Goal: Task Accomplishment & Management: Manage account settings

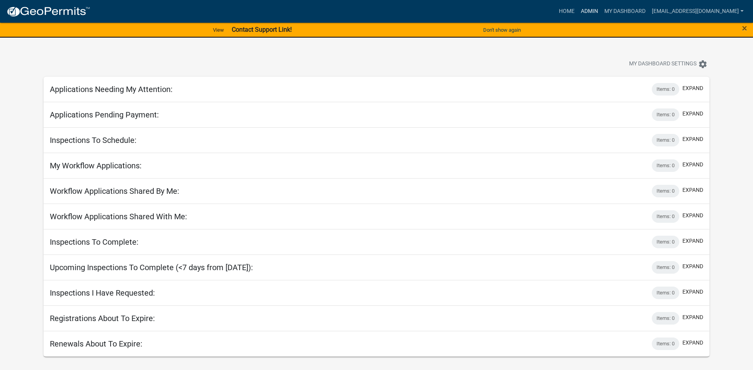
click at [578, 9] on link "Admin" at bounding box center [589, 11] width 24 height 15
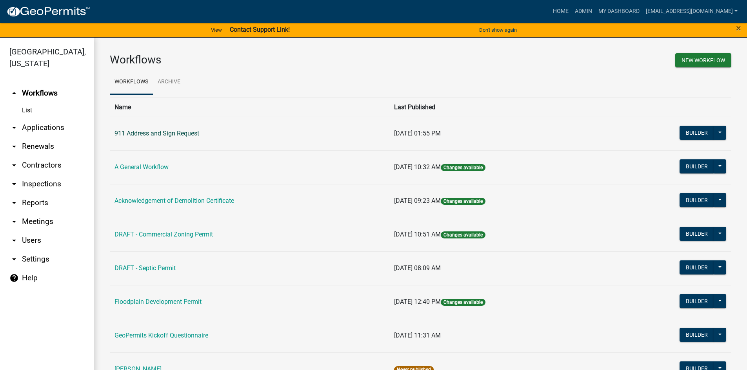
click at [175, 131] on link "911 Address and Sign Request" at bounding box center [156, 133] width 85 height 7
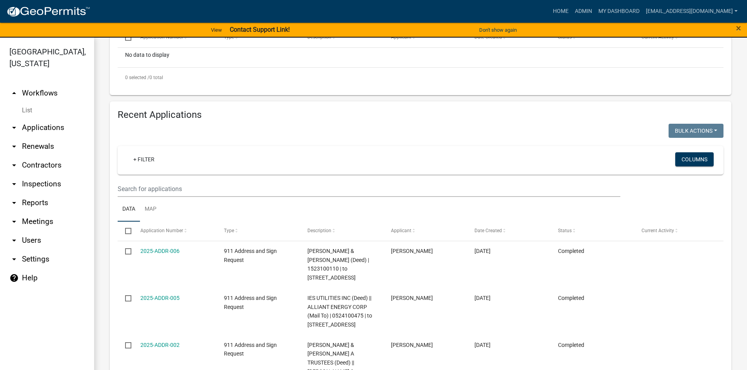
scroll to position [209, 0]
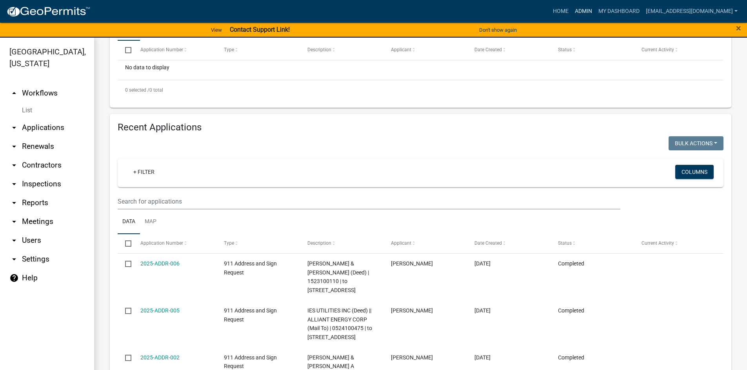
click at [579, 13] on link "Admin" at bounding box center [583, 11] width 24 height 15
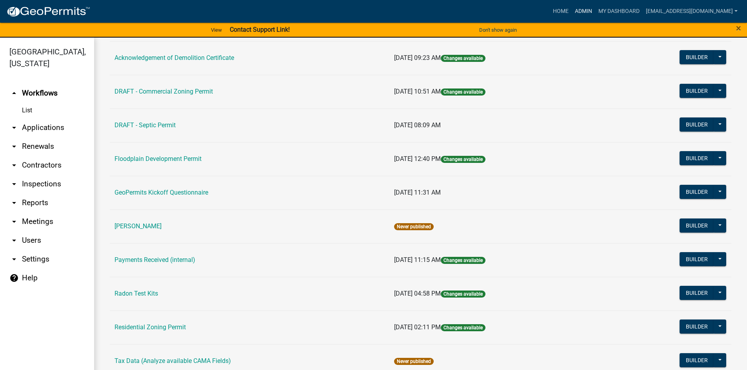
scroll to position [157, 0]
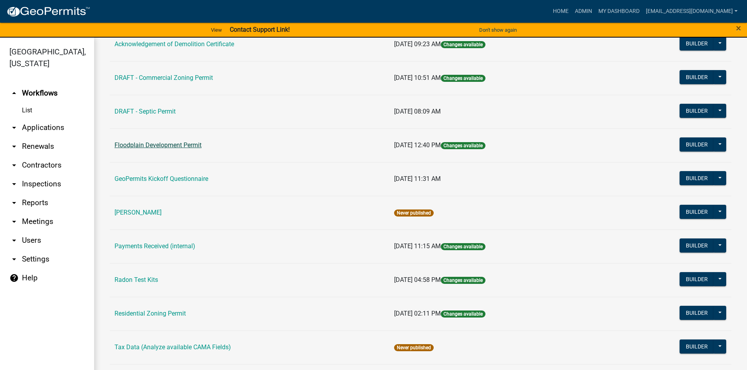
click at [148, 143] on link "Floodplain Development Permit" at bounding box center [157, 144] width 87 height 7
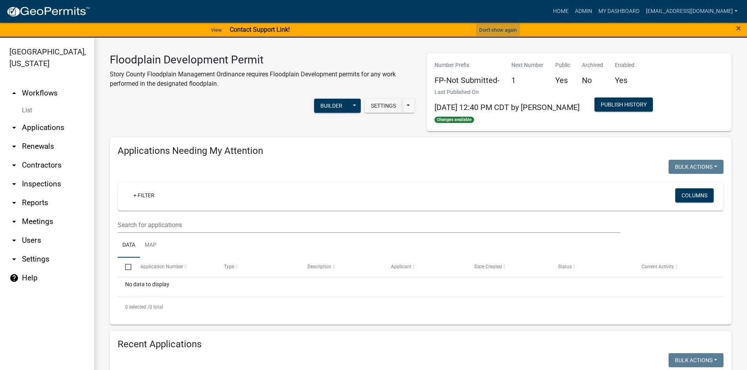
click at [484, 30] on button "Don't show again" at bounding box center [498, 30] width 44 height 13
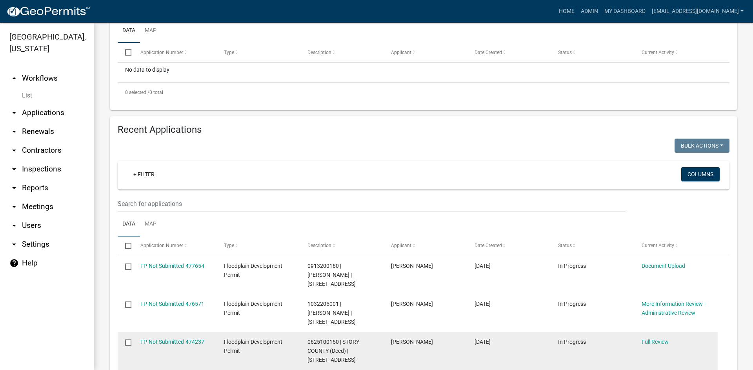
scroll to position [196, 0]
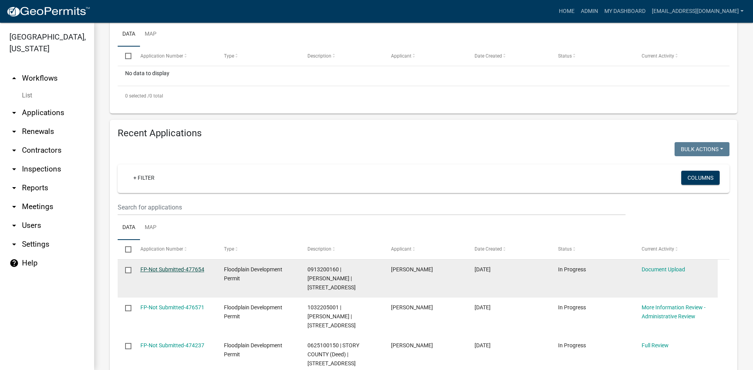
click at [196, 270] on link "FP-Not Submitted-477654" at bounding box center [172, 270] width 64 height 6
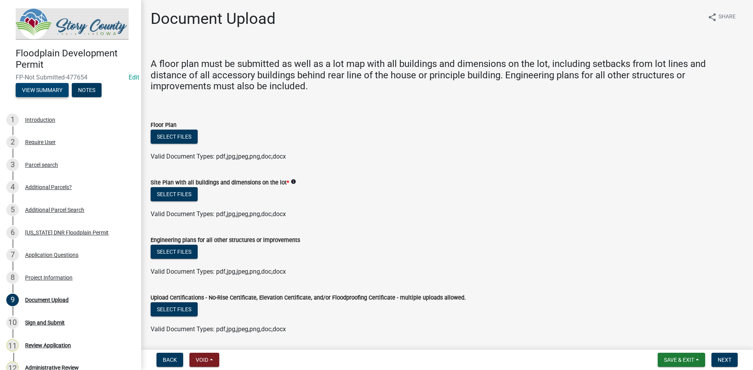
click at [45, 83] on button "View Summary" at bounding box center [42, 90] width 53 height 14
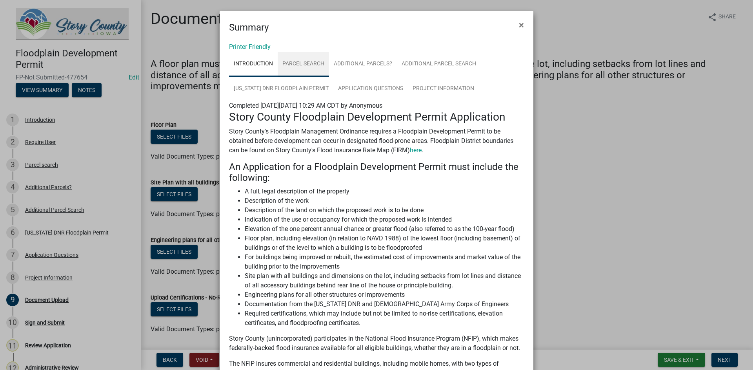
click at [297, 62] on link "Parcel search" at bounding box center [302, 64] width 51 height 25
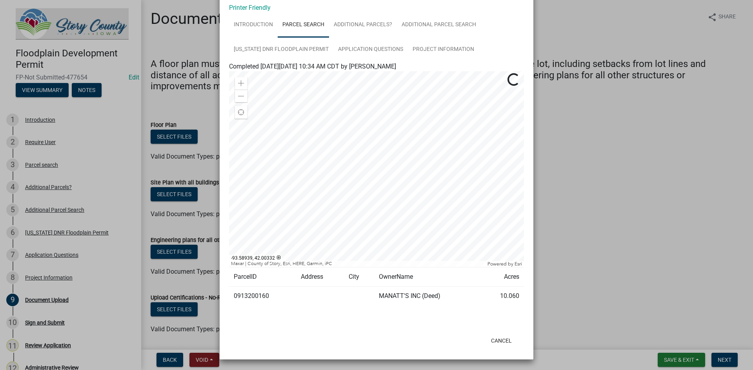
scroll to position [40, 0]
click at [370, 20] on link "Additional Parcels?" at bounding box center [363, 24] width 68 height 25
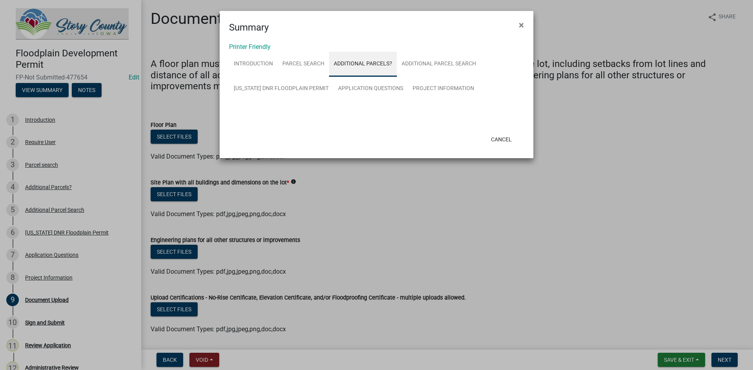
scroll to position [0, 0]
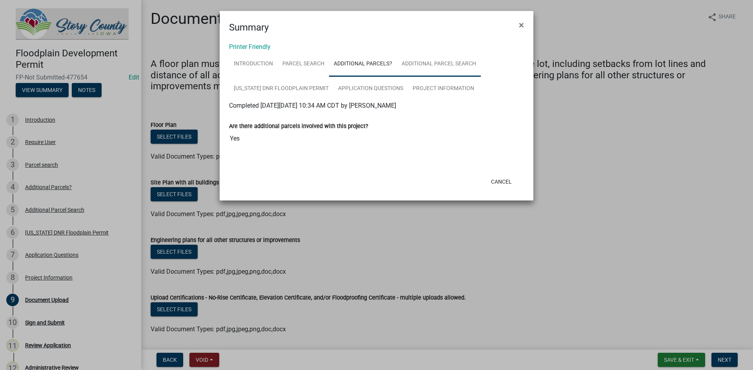
click at [432, 63] on link "Additional Parcel Search" at bounding box center [439, 64] width 84 height 25
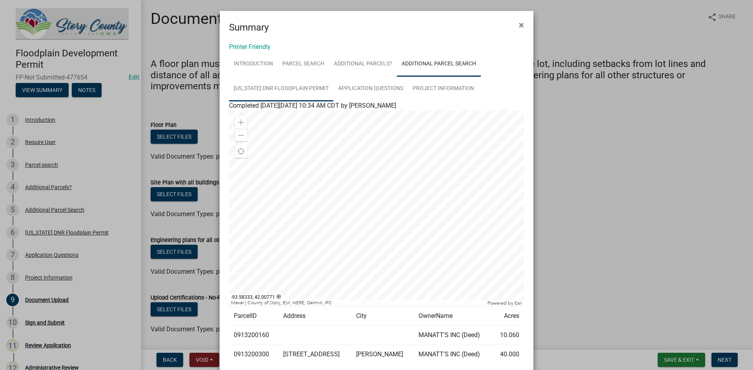
click at [293, 84] on link "[US_STATE] DNR Floodplain Permit" at bounding box center [281, 88] width 104 height 25
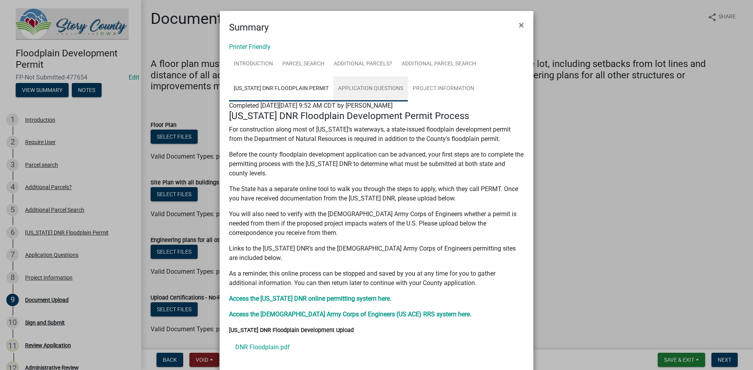
click at [345, 87] on link "Application Questions" at bounding box center [370, 88] width 74 height 25
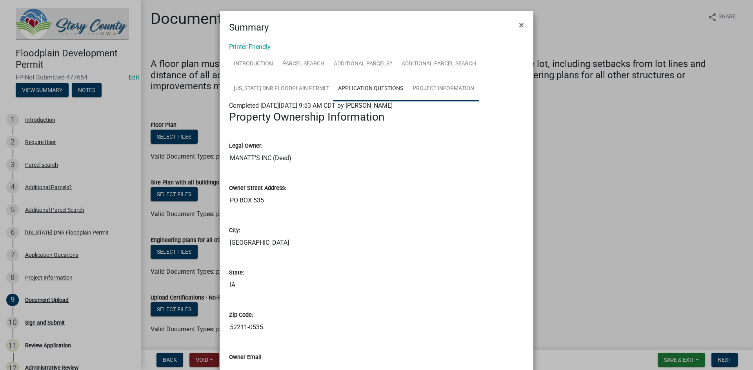
click at [428, 92] on link "Project Information" at bounding box center [443, 88] width 71 height 25
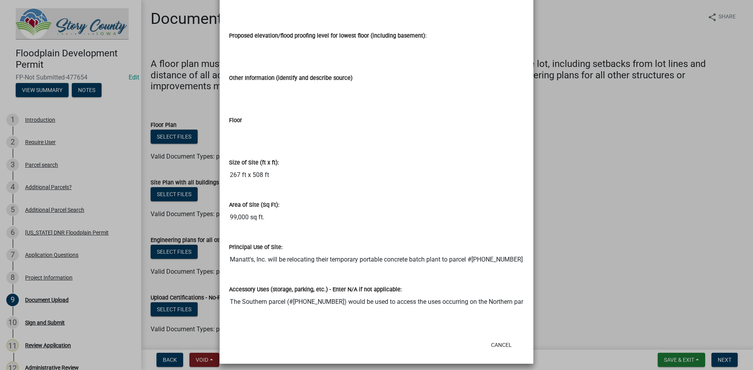
scroll to position [869, 0]
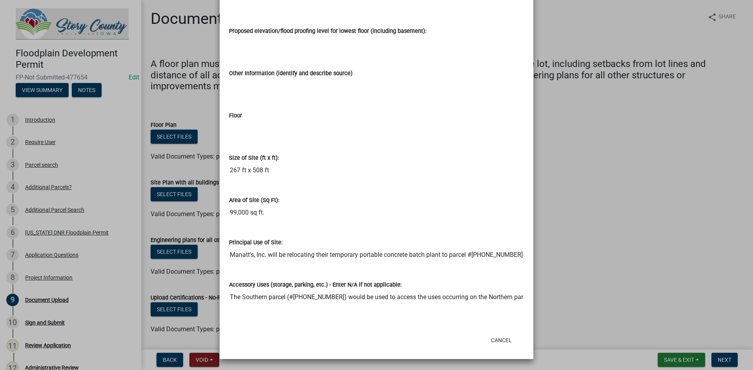
click at [511, 251] on input "Manatt's, Inc. will be relocating their temporary portable concrete batch plant…" at bounding box center [376, 255] width 295 height 16
click at [502, 251] on input "Manatt's, Inc. will be relocating their temporary portable concrete batch plant…" at bounding box center [376, 255] width 295 height 16
drag, startPoint x: 515, startPoint y: 255, endPoint x: 531, endPoint y: 261, distance: 16.7
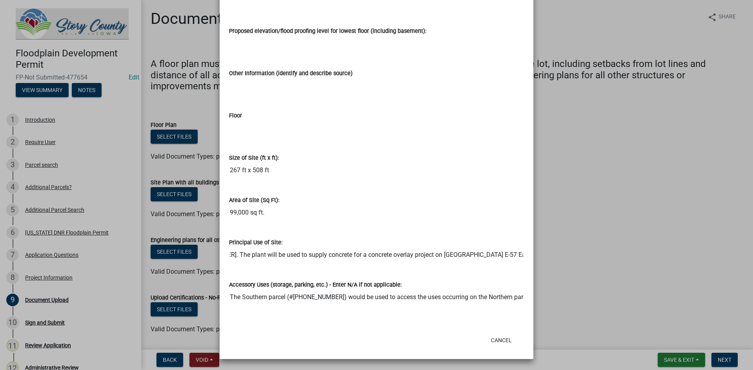
click at [531, 261] on ngb-modal-window "Summary × Printer Friendly Introduction Parcel search Additional Parcels? Addit…" at bounding box center [376, 185] width 753 height 370
click at [413, 273] on div "Accessory Uses (storage, parking, etc.) - Enter N/A if not applicable: The Sout…" at bounding box center [376, 287] width 295 height 36
drag, startPoint x: 415, startPoint y: 299, endPoint x: 547, endPoint y: 330, distance: 135.8
click at [547, 330] on ngb-modal-window "Summary × Printer Friendly Introduction Parcel search Additional Parcels? Addit…" at bounding box center [376, 185] width 753 height 370
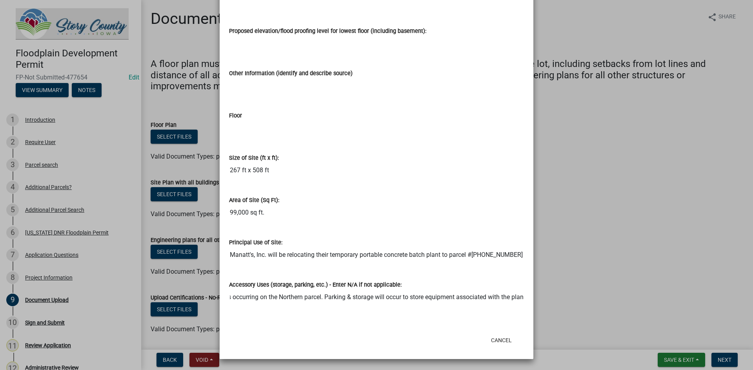
scroll to position [0, 0]
click at [484, 343] on button "Cancel" at bounding box center [500, 341] width 33 height 14
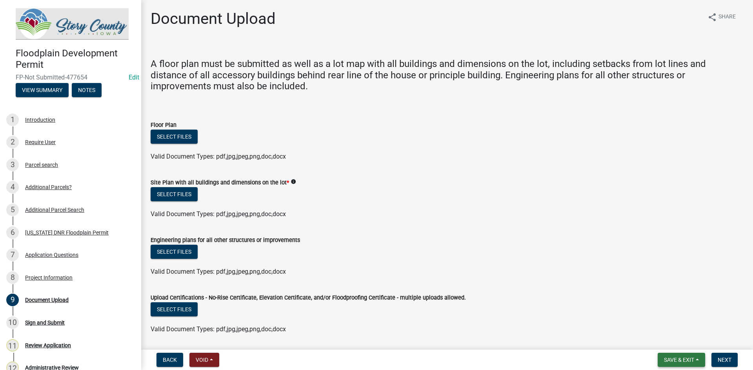
click at [677, 357] on span "Save & Exit" at bounding box center [679, 360] width 30 height 6
click at [664, 341] on button "Save & Exit" at bounding box center [673, 339] width 63 height 19
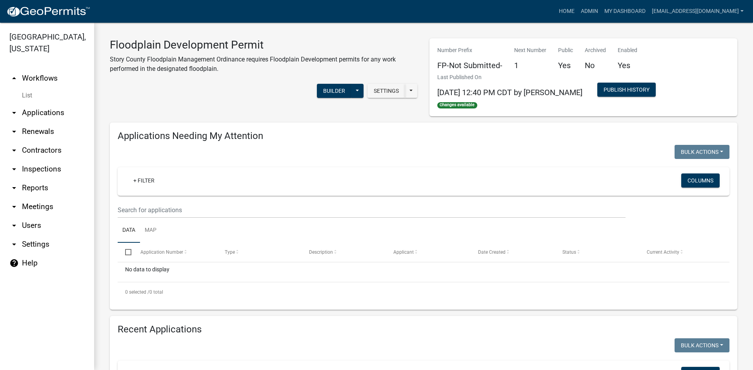
click at [42, 69] on link "arrow_drop_up Workflows" at bounding box center [47, 78] width 94 height 19
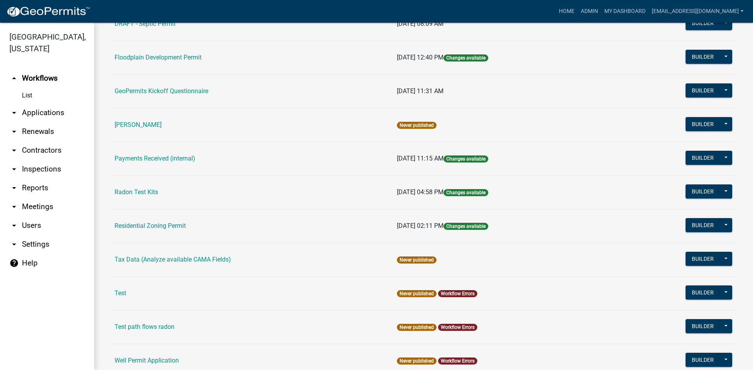
scroll to position [235, 0]
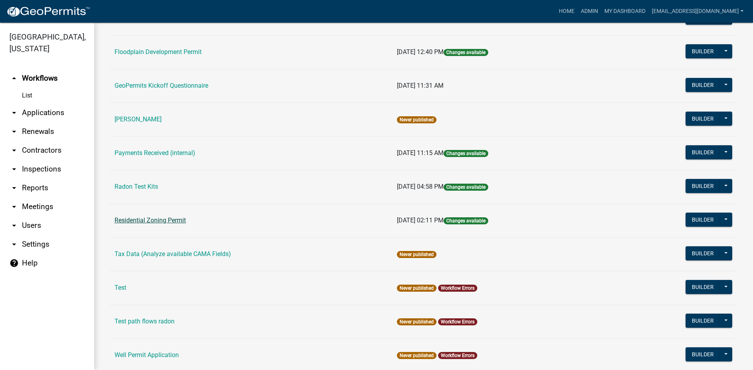
click at [163, 222] on link "Residential Zoning Permit" at bounding box center [149, 220] width 71 height 7
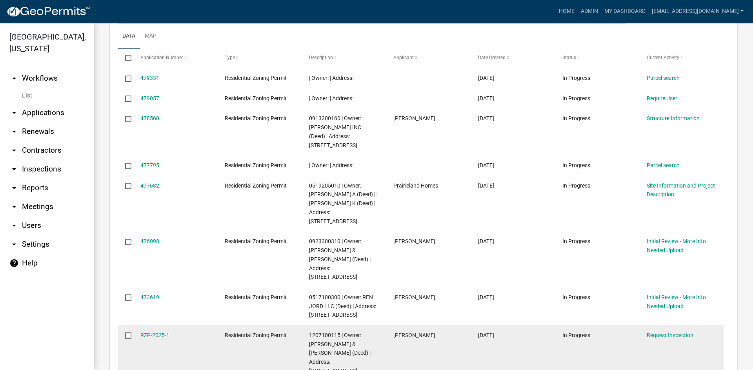
scroll to position [379, 0]
